Goal: Book appointment/travel/reservation

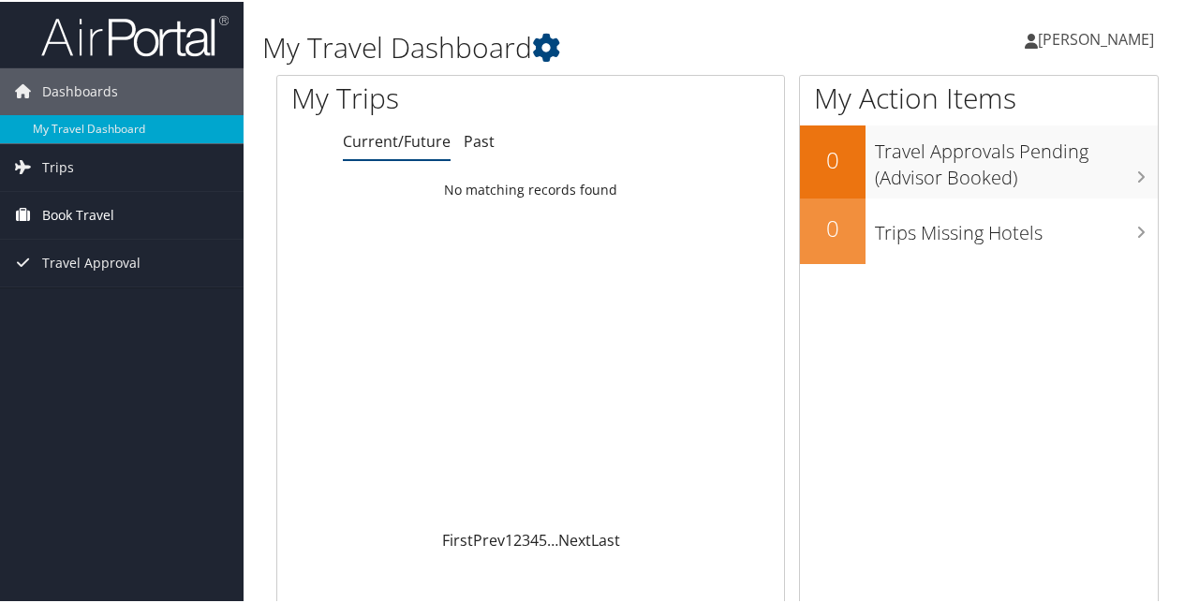
click at [111, 206] on span "Book Travel" at bounding box center [78, 213] width 72 height 47
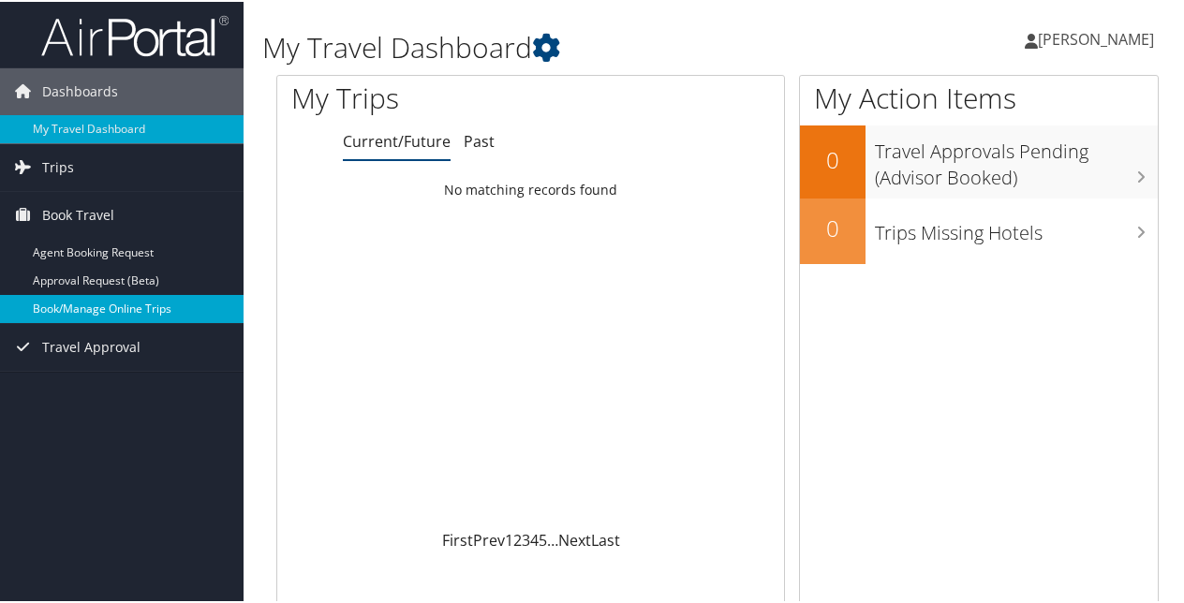
click at [99, 315] on link "Book/Manage Online Trips" at bounding box center [122, 307] width 244 height 28
